Goal: Information Seeking & Learning: Learn about a topic

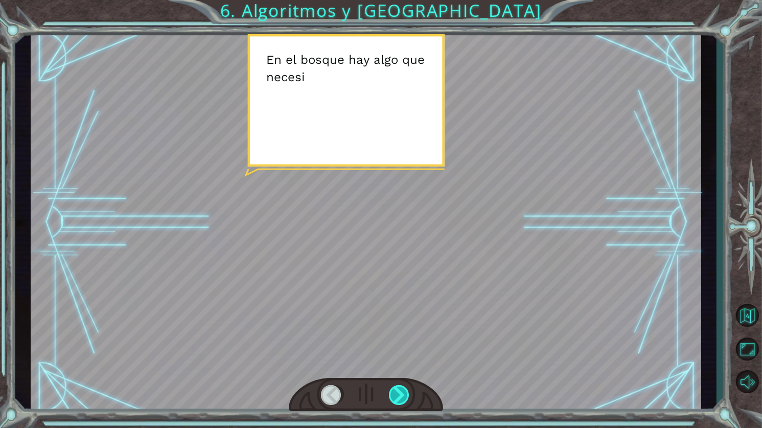
click at [408, 394] on div at bounding box center [400, 395] width 22 height 20
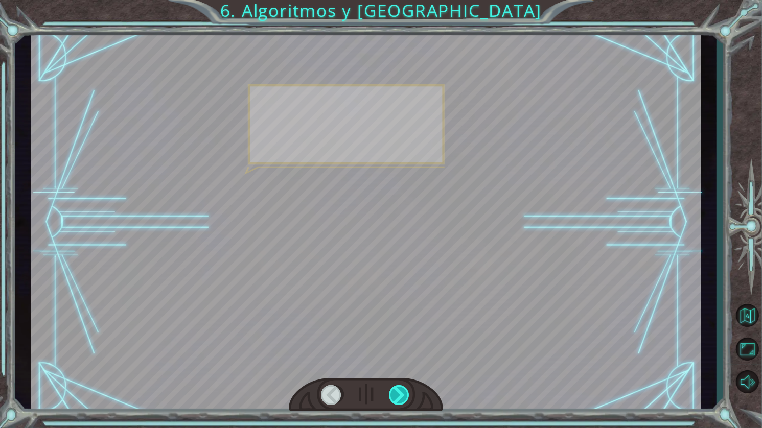
click at [408, 394] on div at bounding box center [400, 395] width 22 height 20
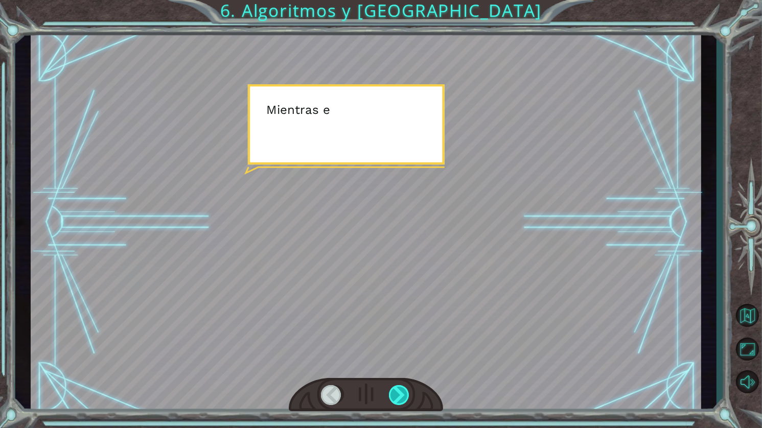
click at [401, 396] on div at bounding box center [400, 395] width 22 height 20
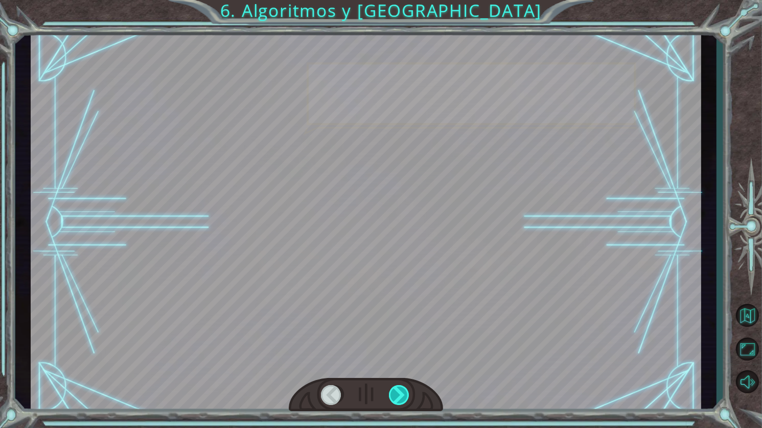
click at [400, 400] on div at bounding box center [400, 395] width 22 height 20
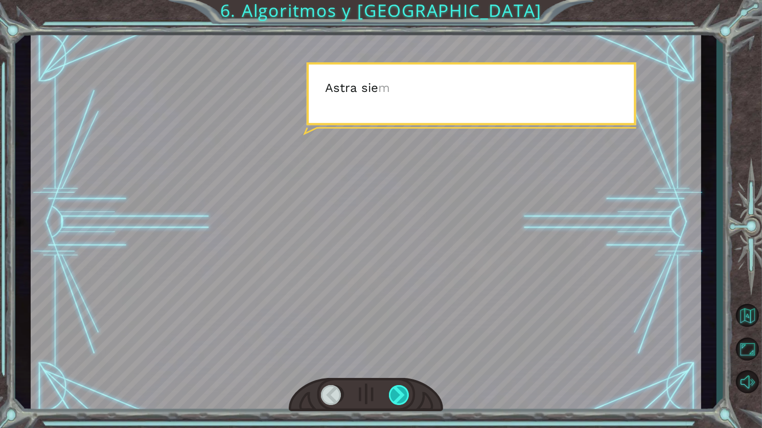
click at [399, 400] on div at bounding box center [400, 395] width 22 height 20
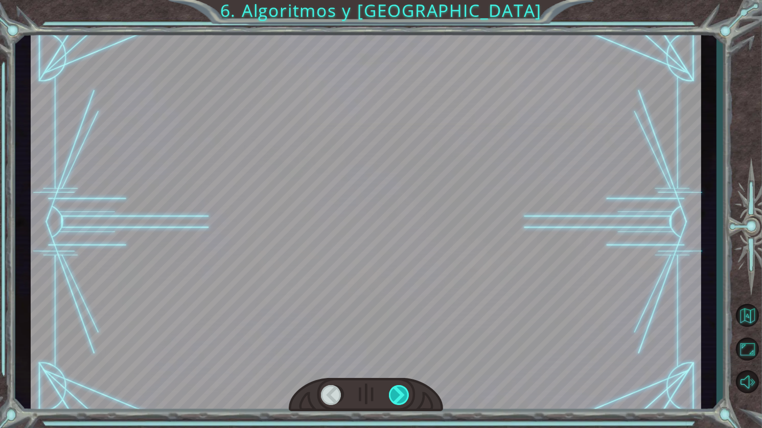
click at [398, 400] on div at bounding box center [400, 395] width 22 height 20
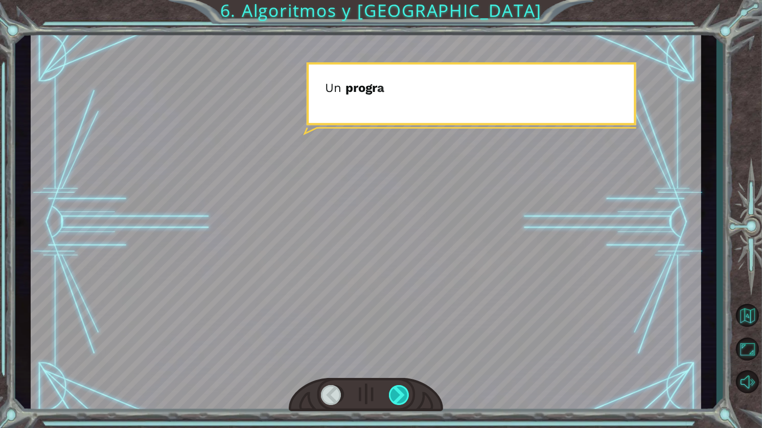
click at [398, 398] on div at bounding box center [400, 395] width 22 height 20
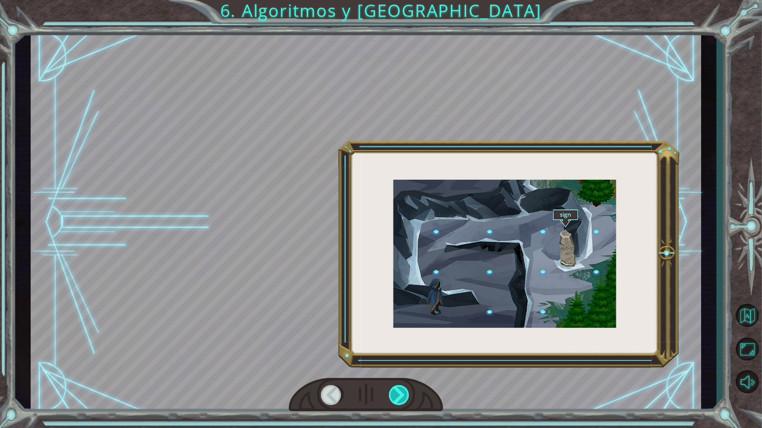
click at [398, 398] on div at bounding box center [400, 395] width 22 height 20
click at [398, 399] on div at bounding box center [400, 395] width 22 height 20
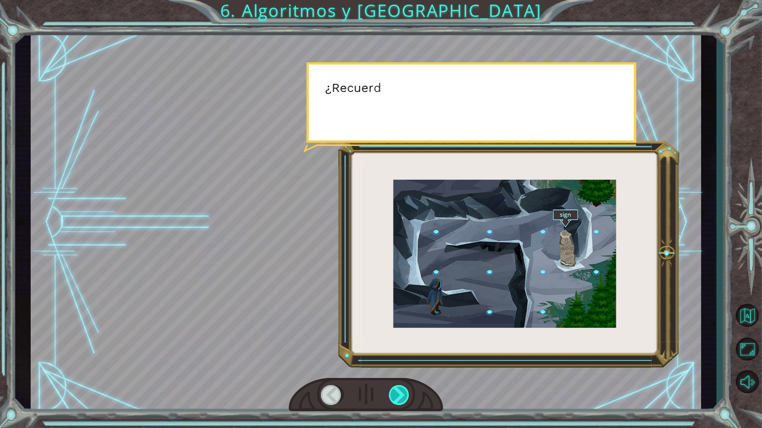
click at [398, 399] on div at bounding box center [400, 395] width 22 height 20
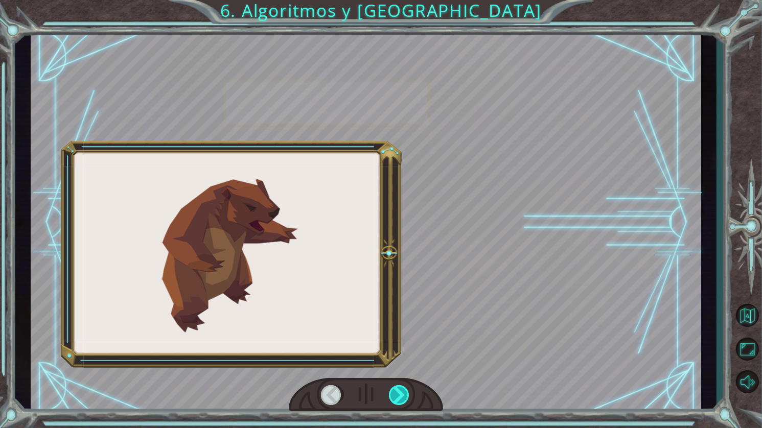
click at [398, 399] on div at bounding box center [400, 395] width 22 height 20
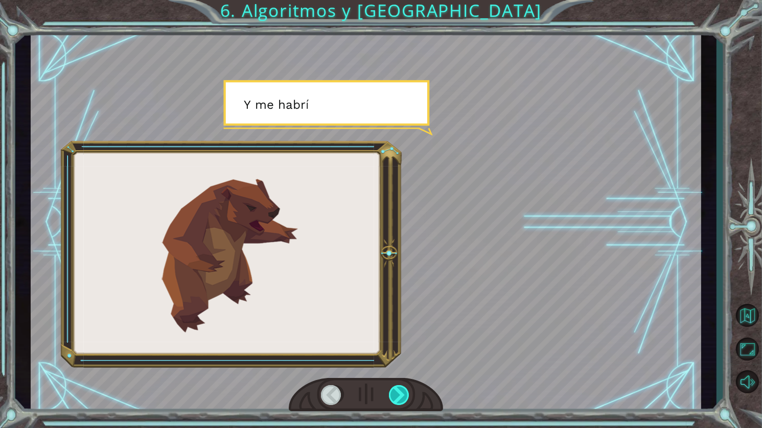
click at [398, 399] on div at bounding box center [400, 395] width 22 height 20
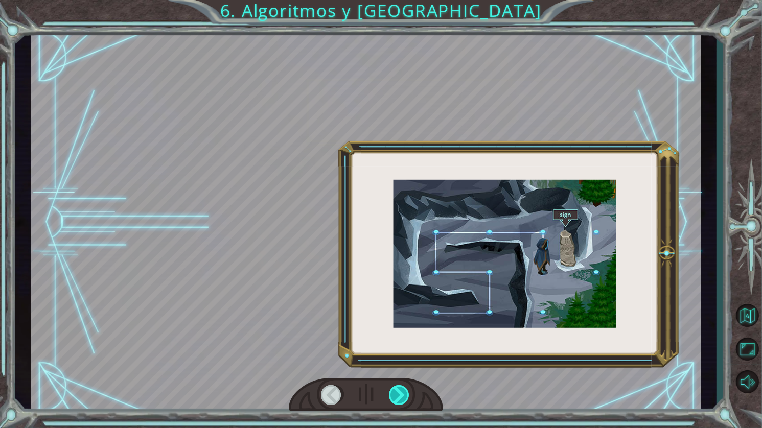
click at [398, 399] on div at bounding box center [400, 395] width 22 height 20
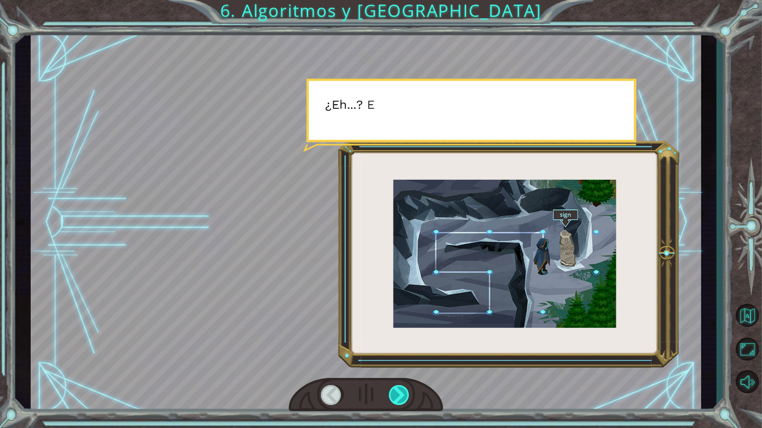
click at [398, 399] on div at bounding box center [400, 395] width 22 height 20
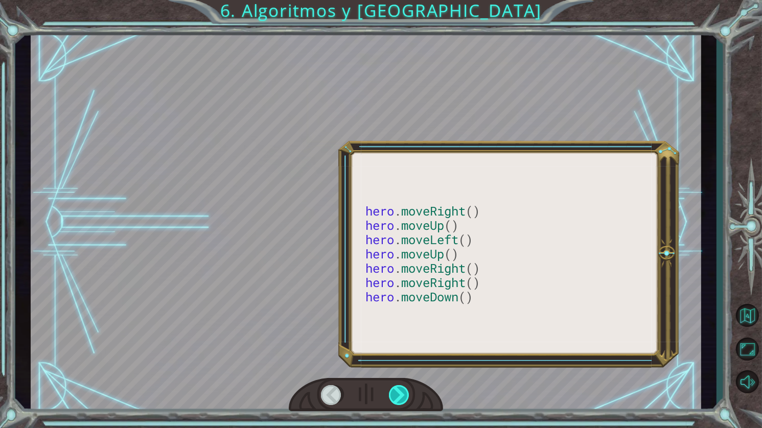
click at [398, 399] on div at bounding box center [400, 395] width 22 height 20
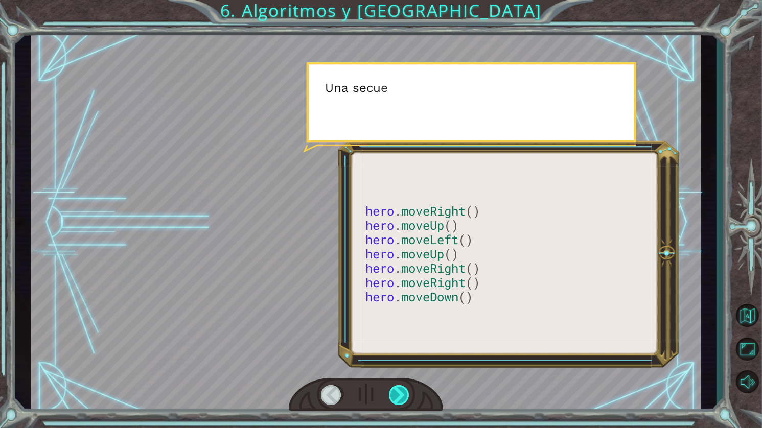
click at [398, 399] on div at bounding box center [400, 395] width 22 height 20
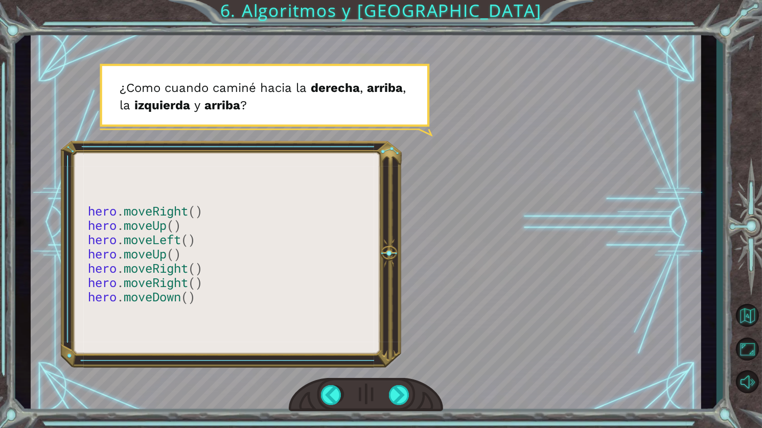
click at [173, 225] on div at bounding box center [366, 222] width 670 height 377
click at [188, 225] on div at bounding box center [366, 222] width 670 height 377
click at [400, 393] on div at bounding box center [400, 395] width 22 height 20
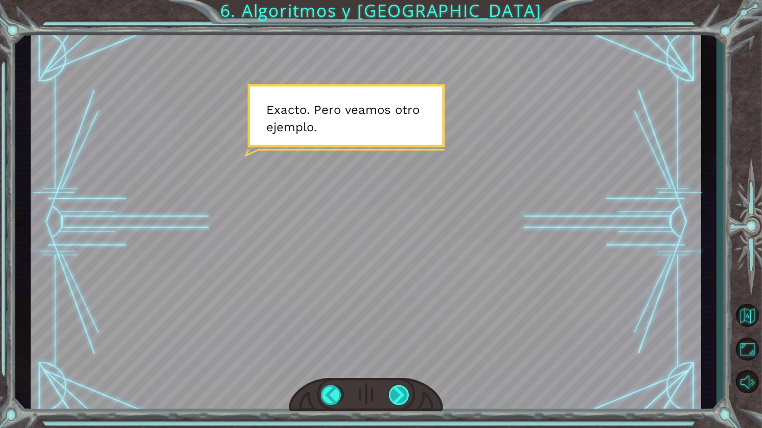
click at [400, 393] on div at bounding box center [400, 395] width 22 height 20
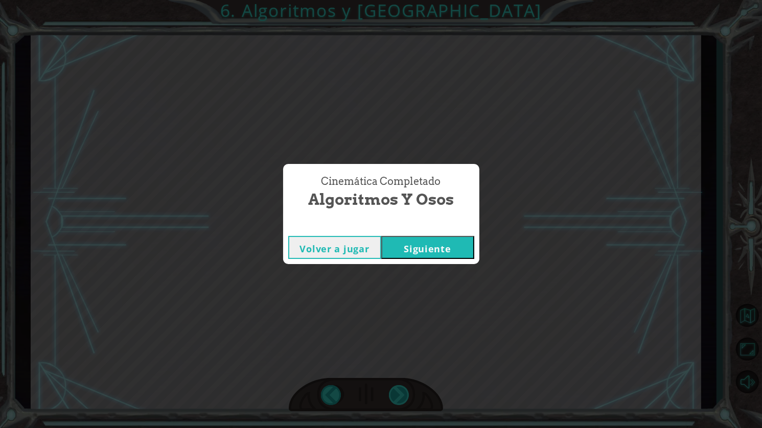
click at [400, 393] on div "Cinemática Completado Algoritmos y Osos Volver a jugar [GEOGRAPHIC_DATA]" at bounding box center [381, 214] width 762 height 428
click at [433, 241] on button "Siguiente" at bounding box center [427, 247] width 93 height 23
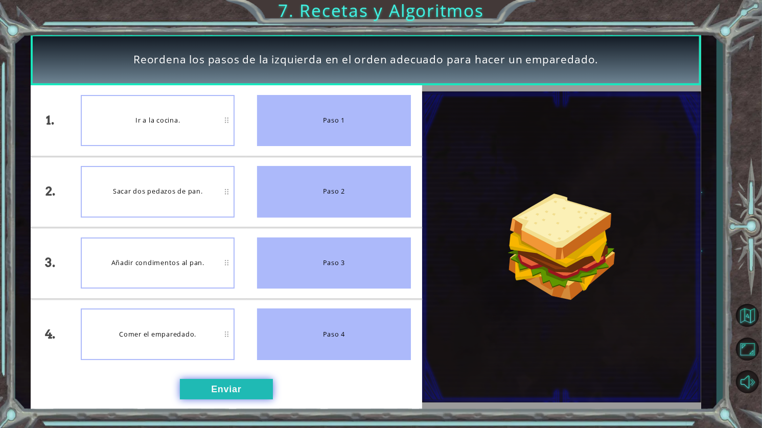
click at [210, 392] on button "Enviar" at bounding box center [226, 389] width 93 height 20
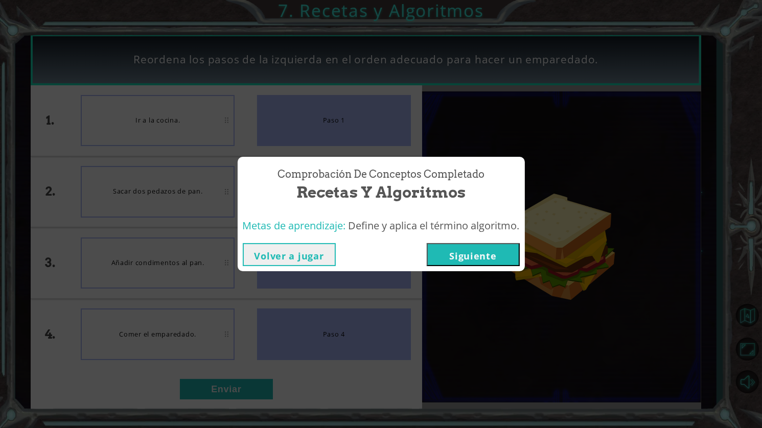
click at [482, 257] on button "Siguiente" at bounding box center [473, 254] width 93 height 23
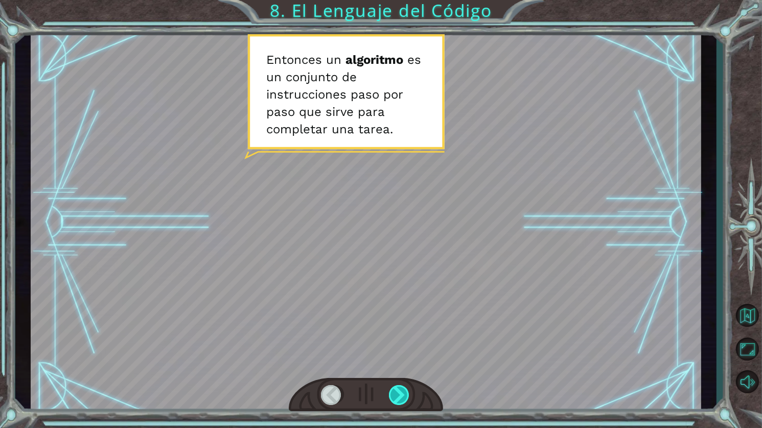
click at [399, 397] on div at bounding box center [400, 395] width 22 height 20
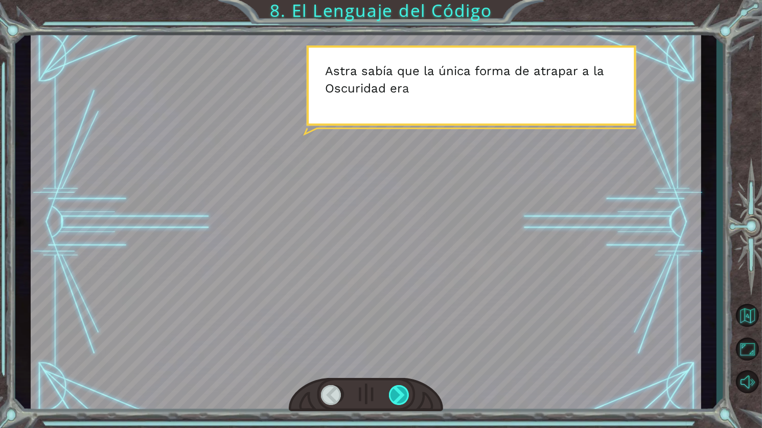
click at [399, 387] on div at bounding box center [400, 395] width 22 height 20
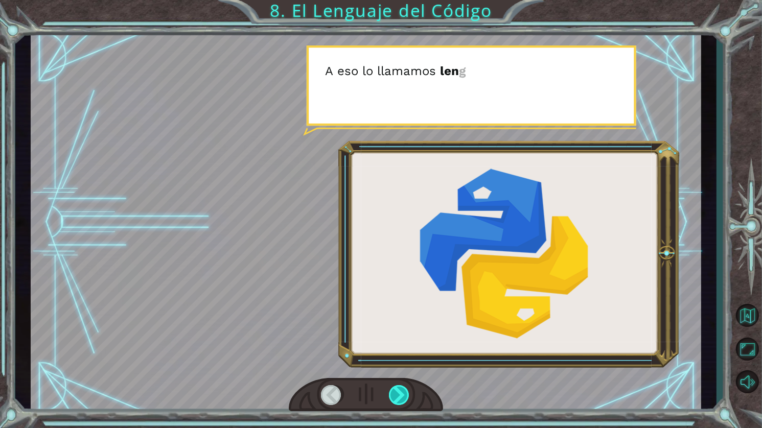
click at [399, 392] on div at bounding box center [400, 395] width 22 height 20
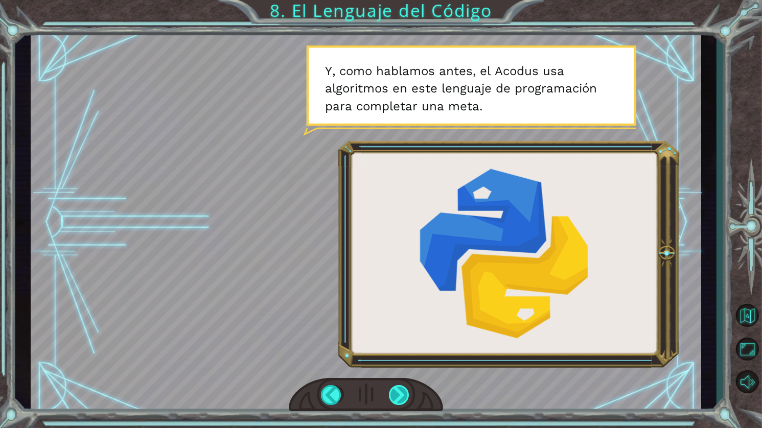
click at [399, 386] on div at bounding box center [400, 395] width 22 height 20
